Goal: Transaction & Acquisition: Download file/media

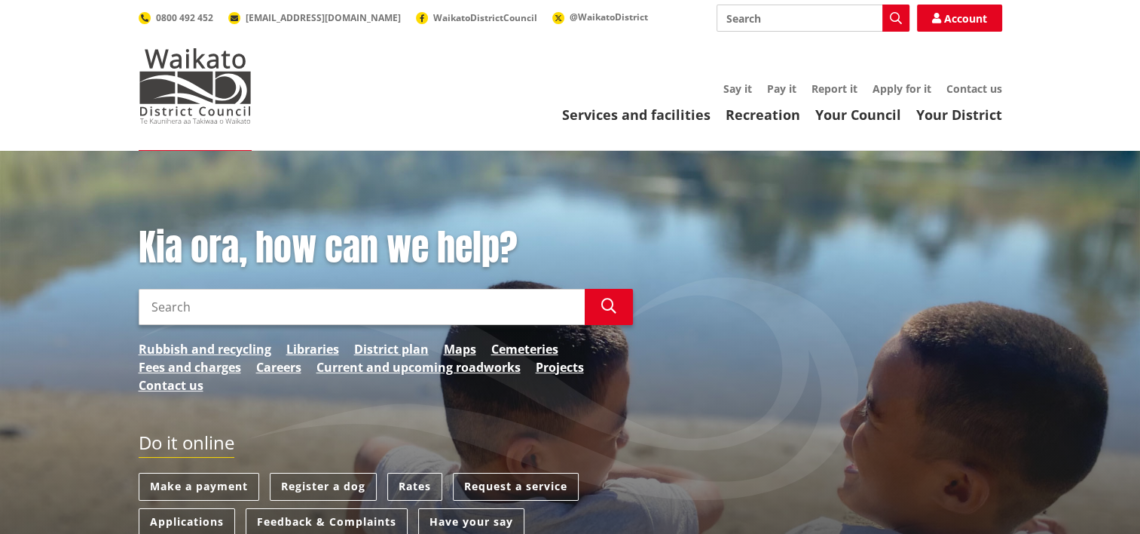
click at [190, 302] on input "Search" at bounding box center [362, 307] width 446 height 36
type input "Fees and charges"
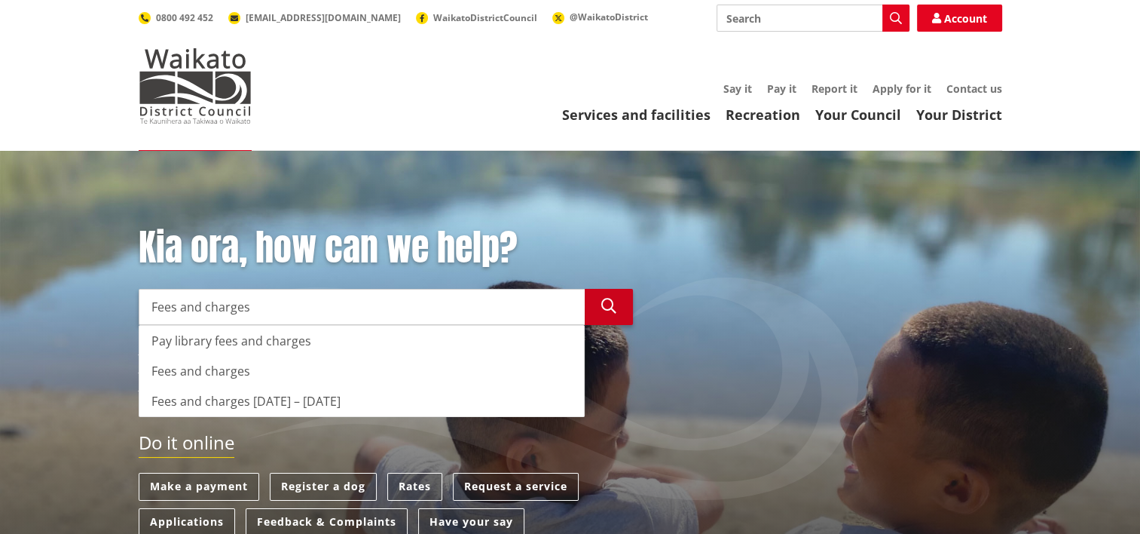
click at [618, 302] on button "Search" at bounding box center [609, 307] width 48 height 36
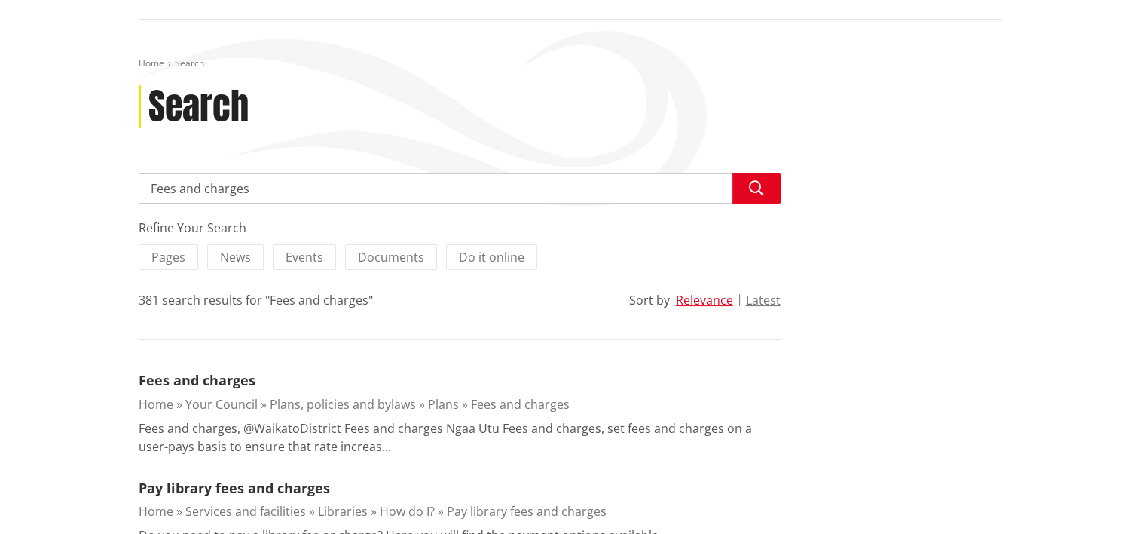
scroll to position [302, 0]
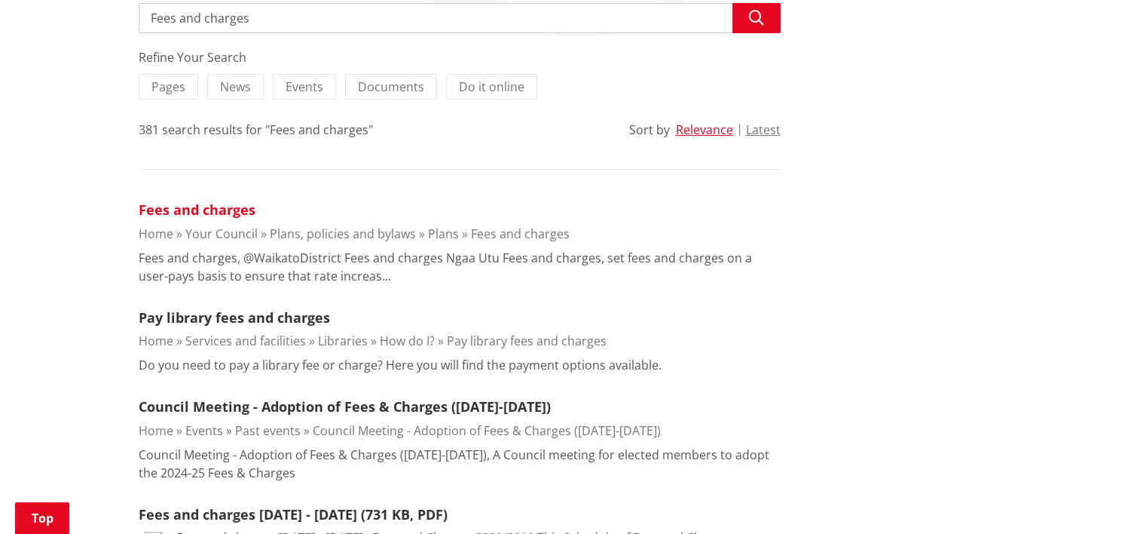
click at [228, 214] on link "Fees and charges" at bounding box center [197, 210] width 117 height 18
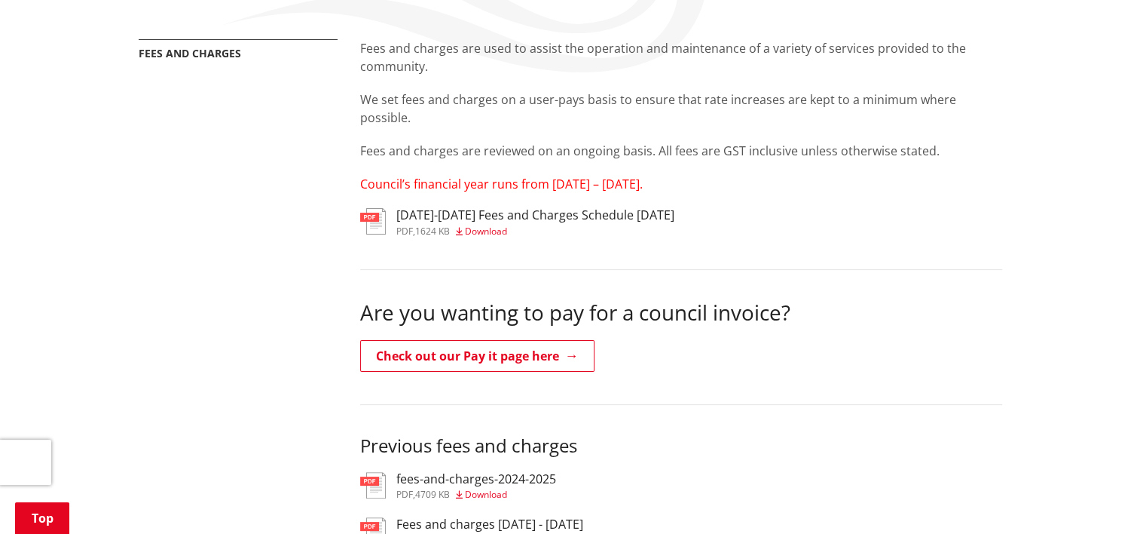
scroll to position [302, 0]
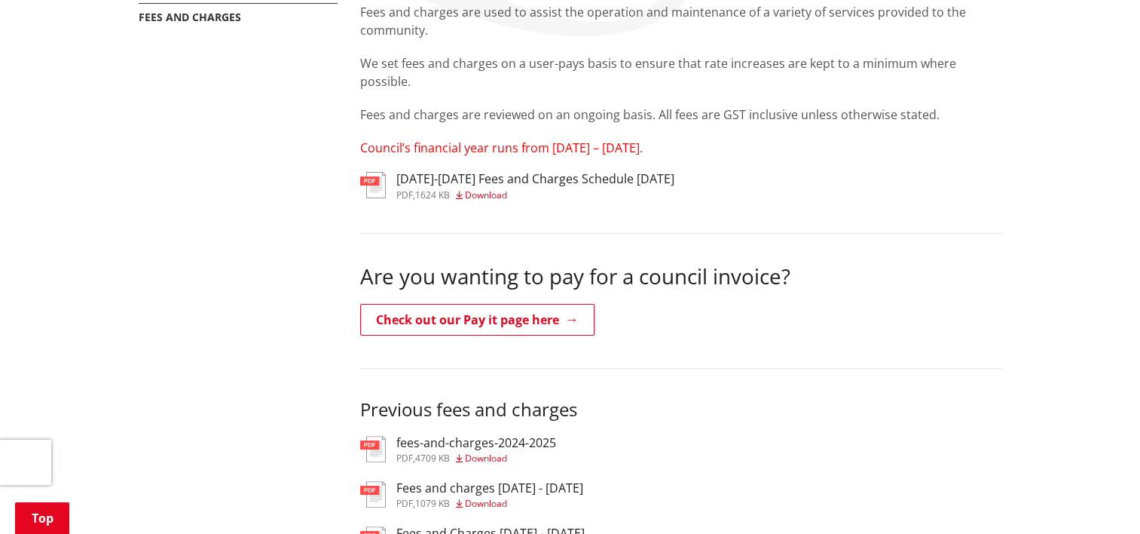
click at [507, 191] on span "Download" at bounding box center [486, 194] width 42 height 13
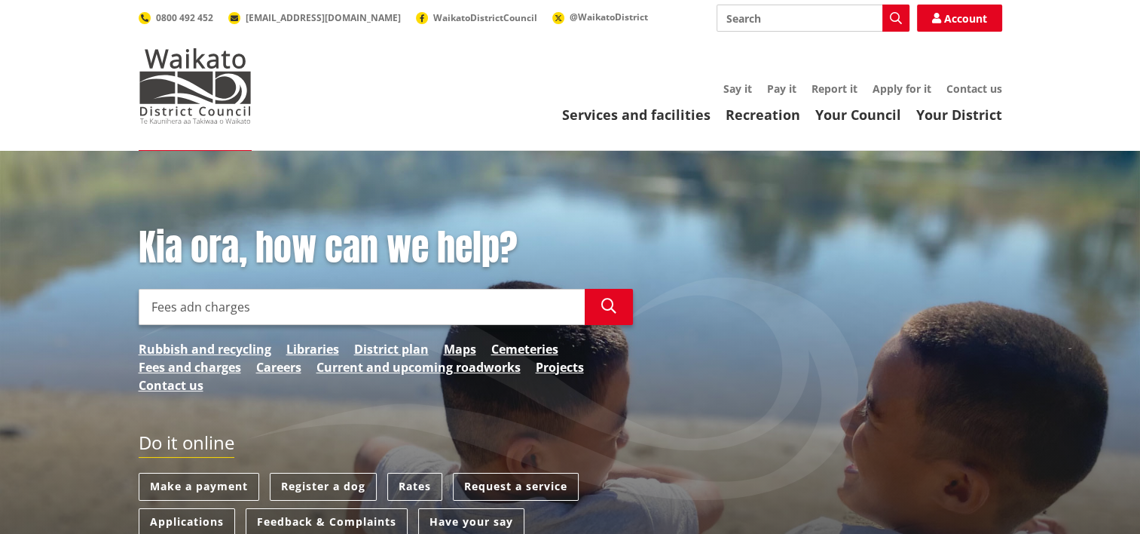
type input "Fees adn charges"
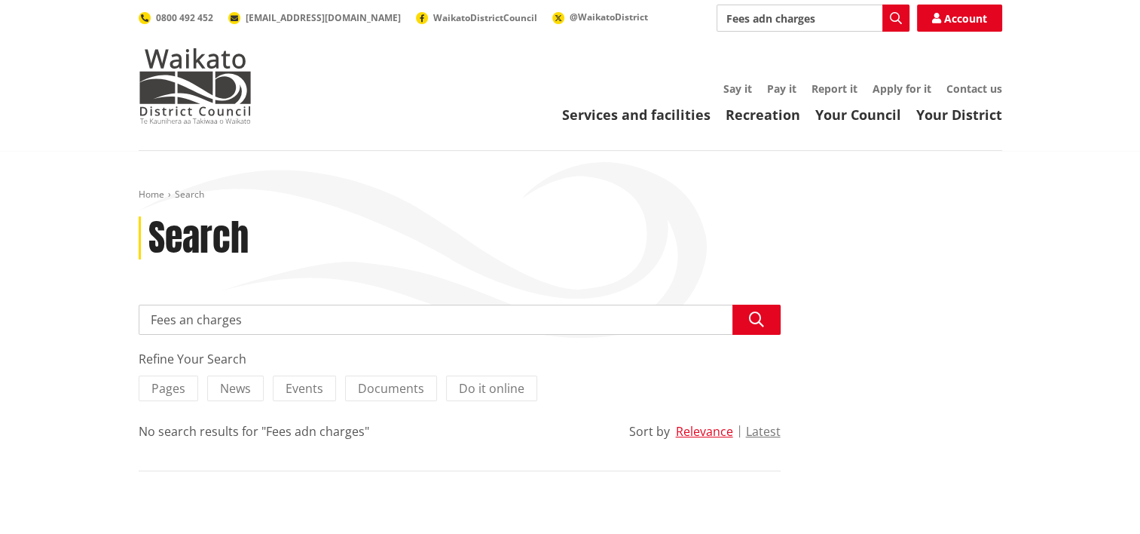
type input "Fees and charges"
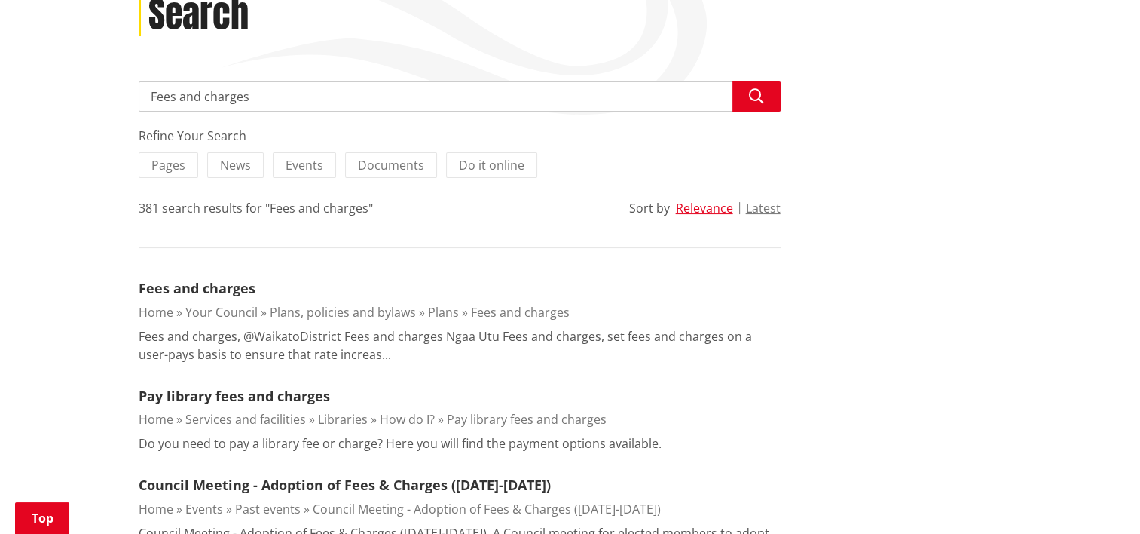
scroll to position [226, 0]
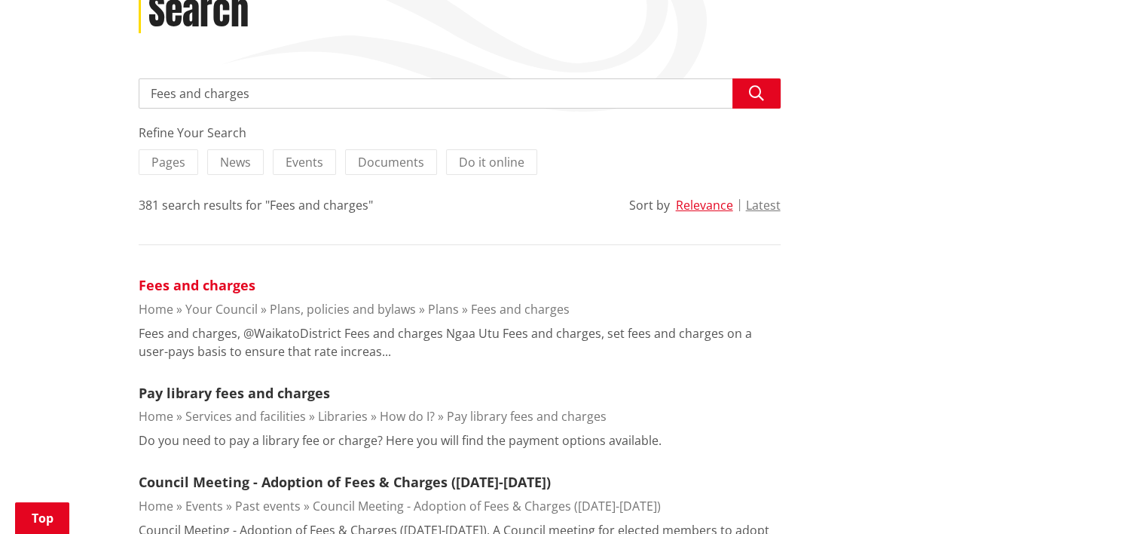
click at [204, 280] on link "Fees and charges" at bounding box center [197, 285] width 117 height 18
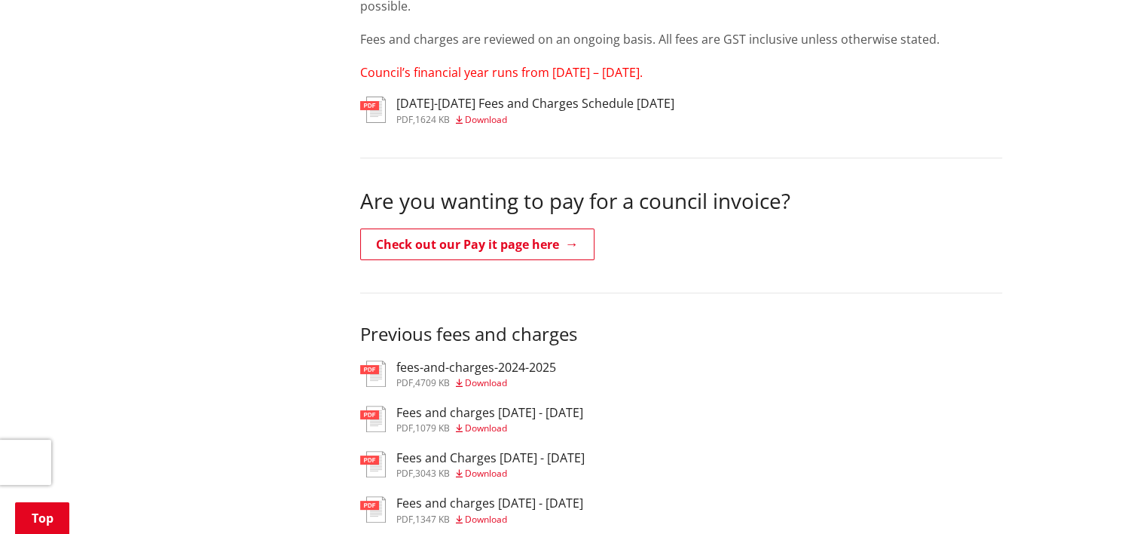
scroll to position [452, 0]
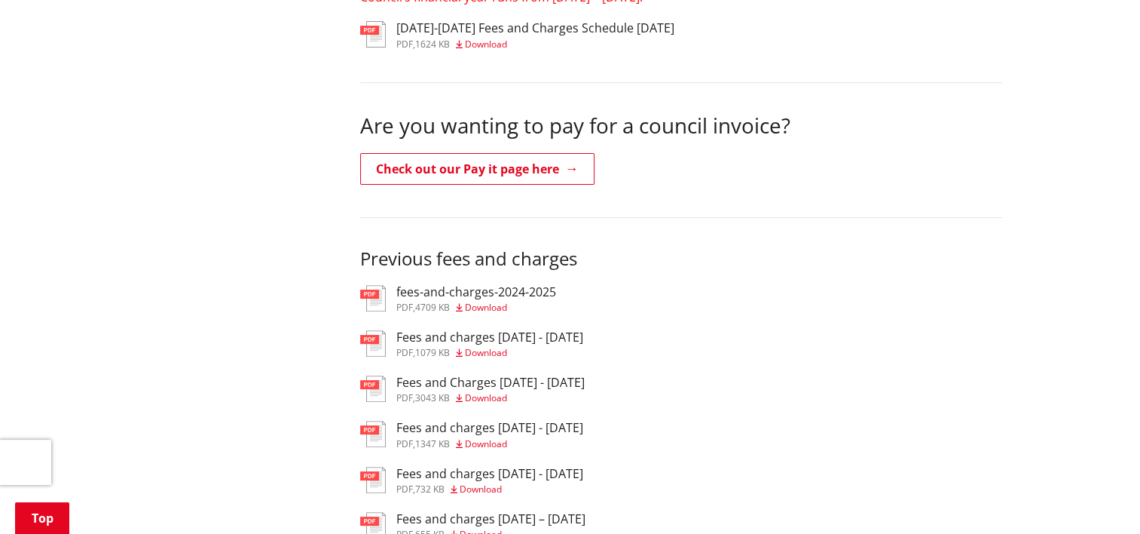
click at [504, 308] on span "Download" at bounding box center [486, 307] width 42 height 13
